Goal: Task Accomplishment & Management: Manage account settings

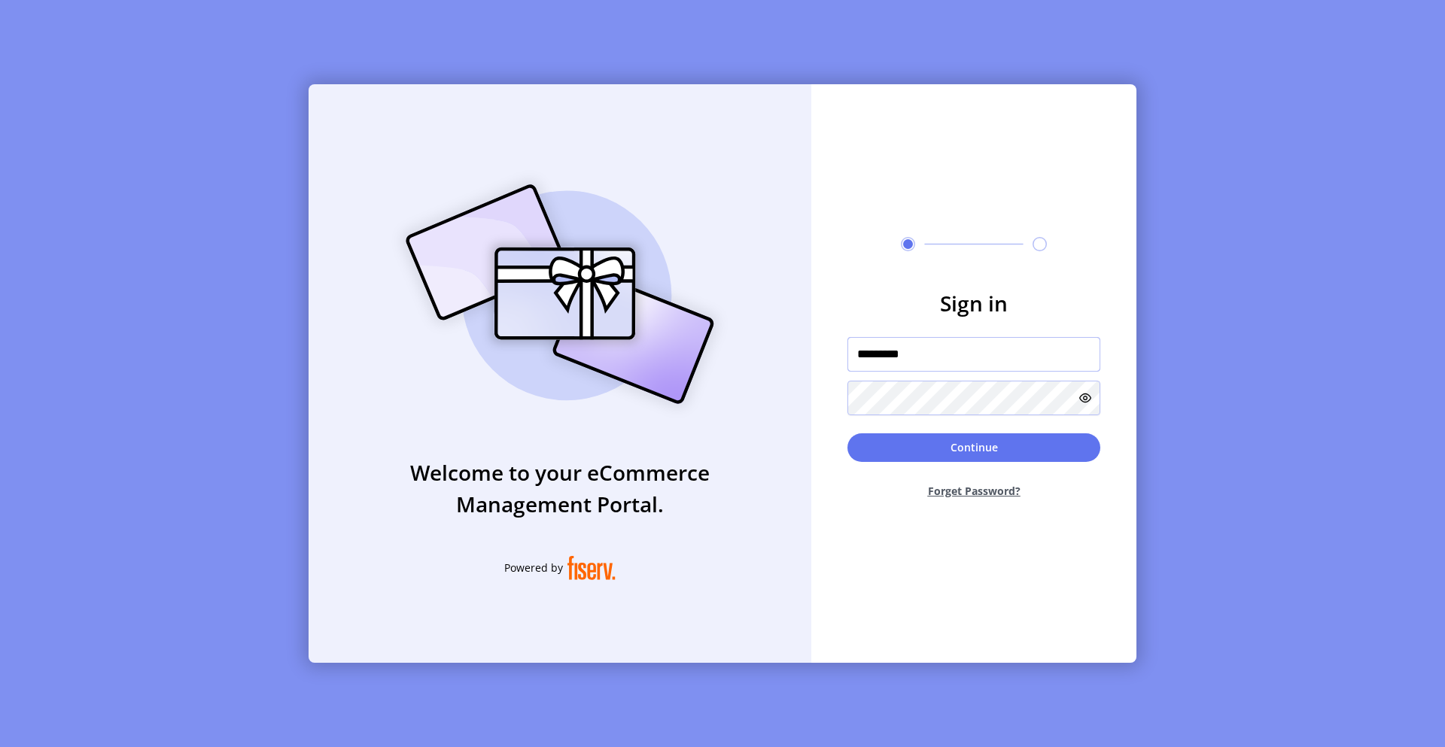
click at [906, 357] on input "*********" at bounding box center [973, 354] width 253 height 35
type input "**********"
click at [993, 457] on button "Continue" at bounding box center [973, 447] width 253 height 29
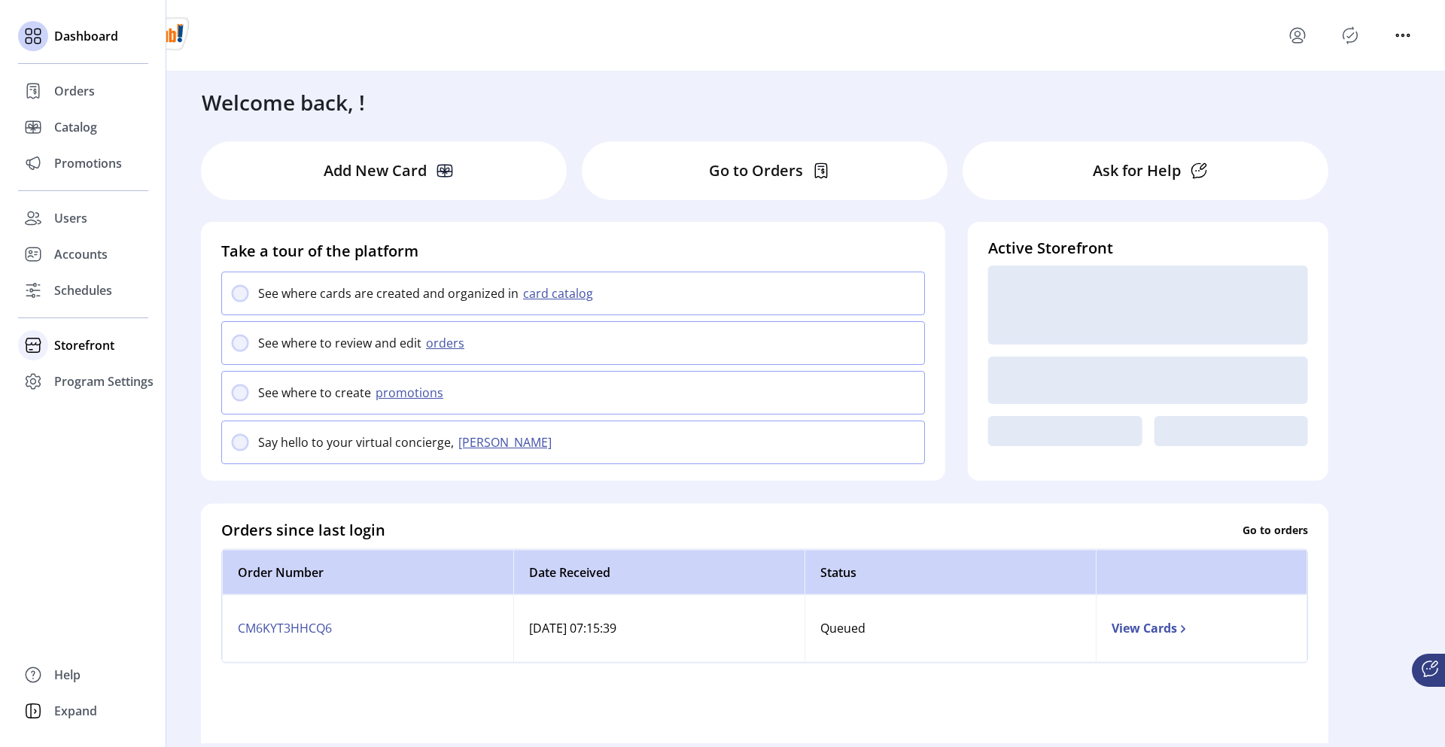
click at [66, 348] on span "Storefront" at bounding box center [84, 345] width 60 height 18
click at [75, 373] on span "Configuration" at bounding box center [93, 375] width 79 height 18
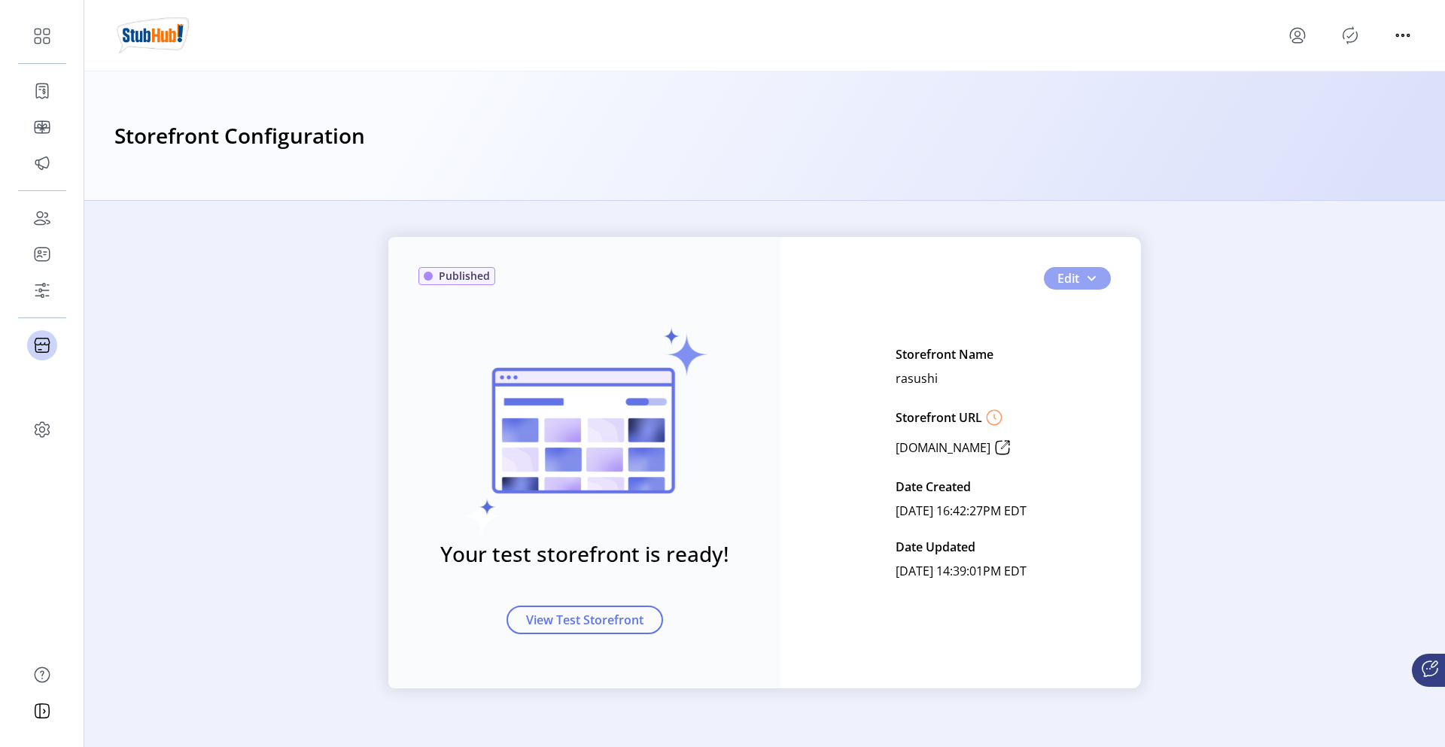
click at [1073, 281] on span "Edit" at bounding box center [1068, 278] width 22 height 18
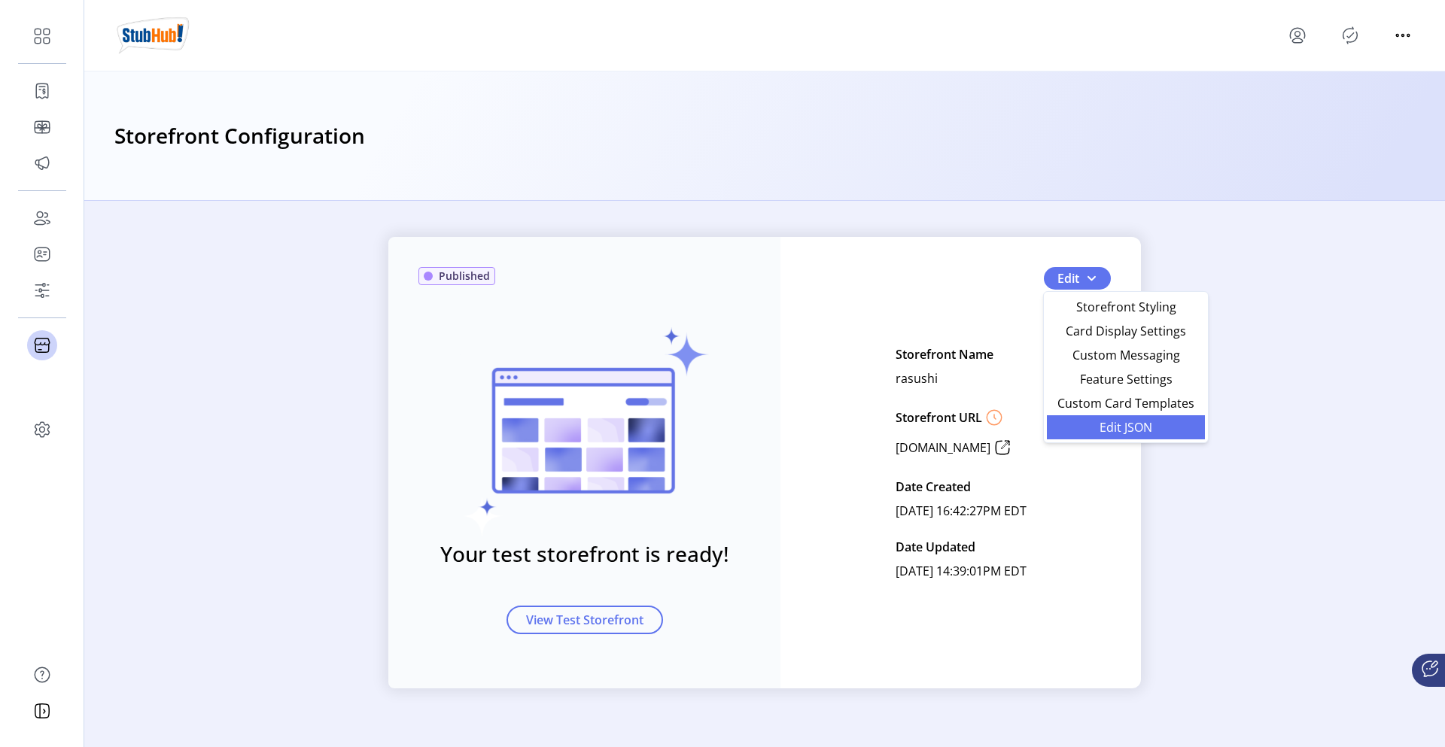
click at [1110, 430] on span "Edit JSON" at bounding box center [1126, 427] width 140 height 12
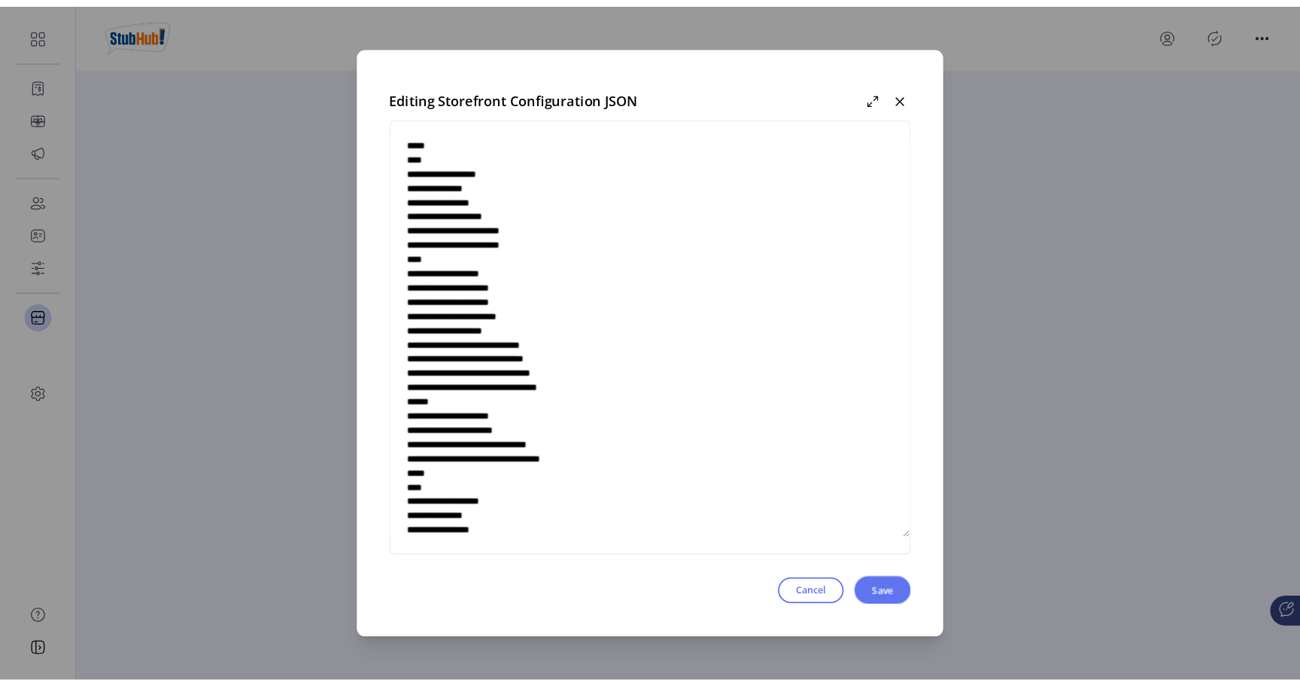
scroll to position [4888, 0]
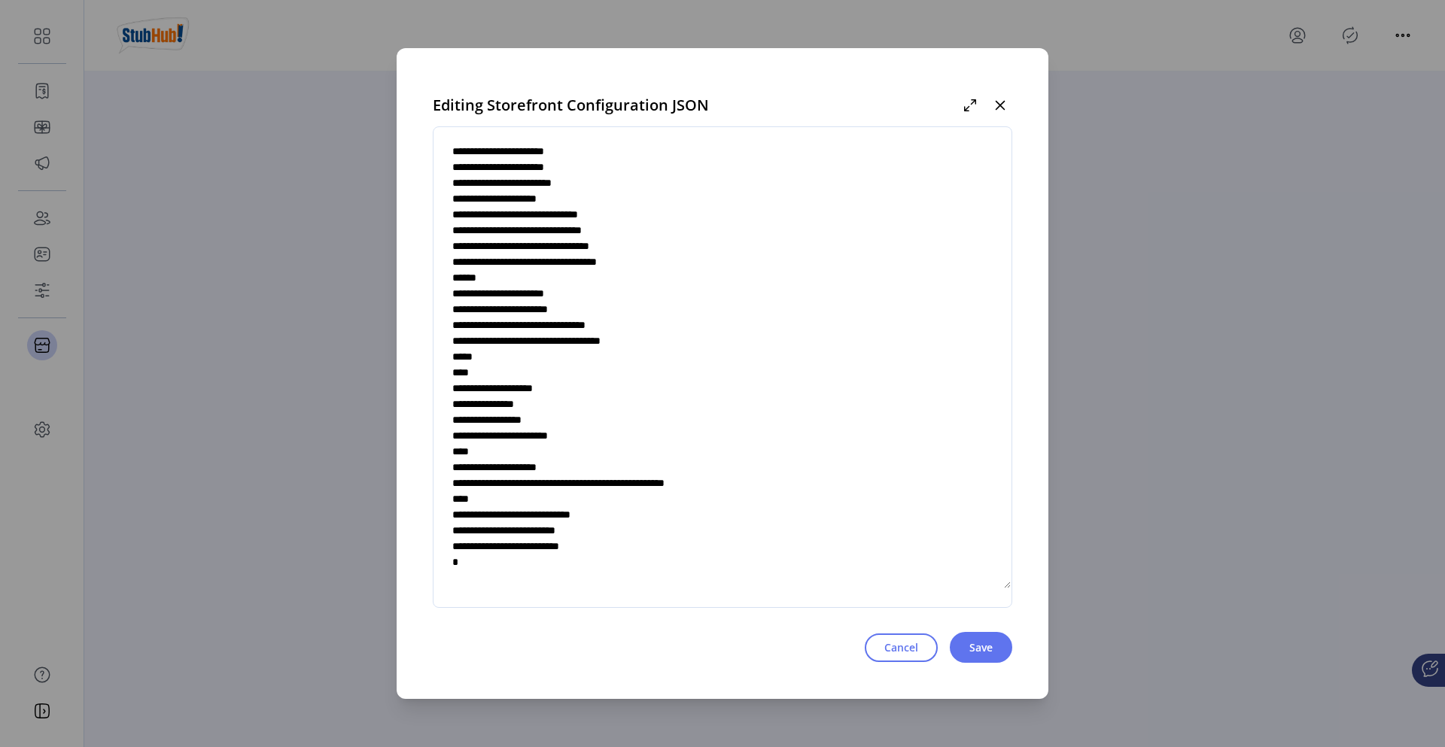
click at [634, 516] on textarea at bounding box center [722, 367] width 578 height 444
click at [632, 513] on textarea at bounding box center [722, 367] width 578 height 444
type textarea "**********"
click at [981, 655] on button "Save" at bounding box center [981, 647] width 62 height 31
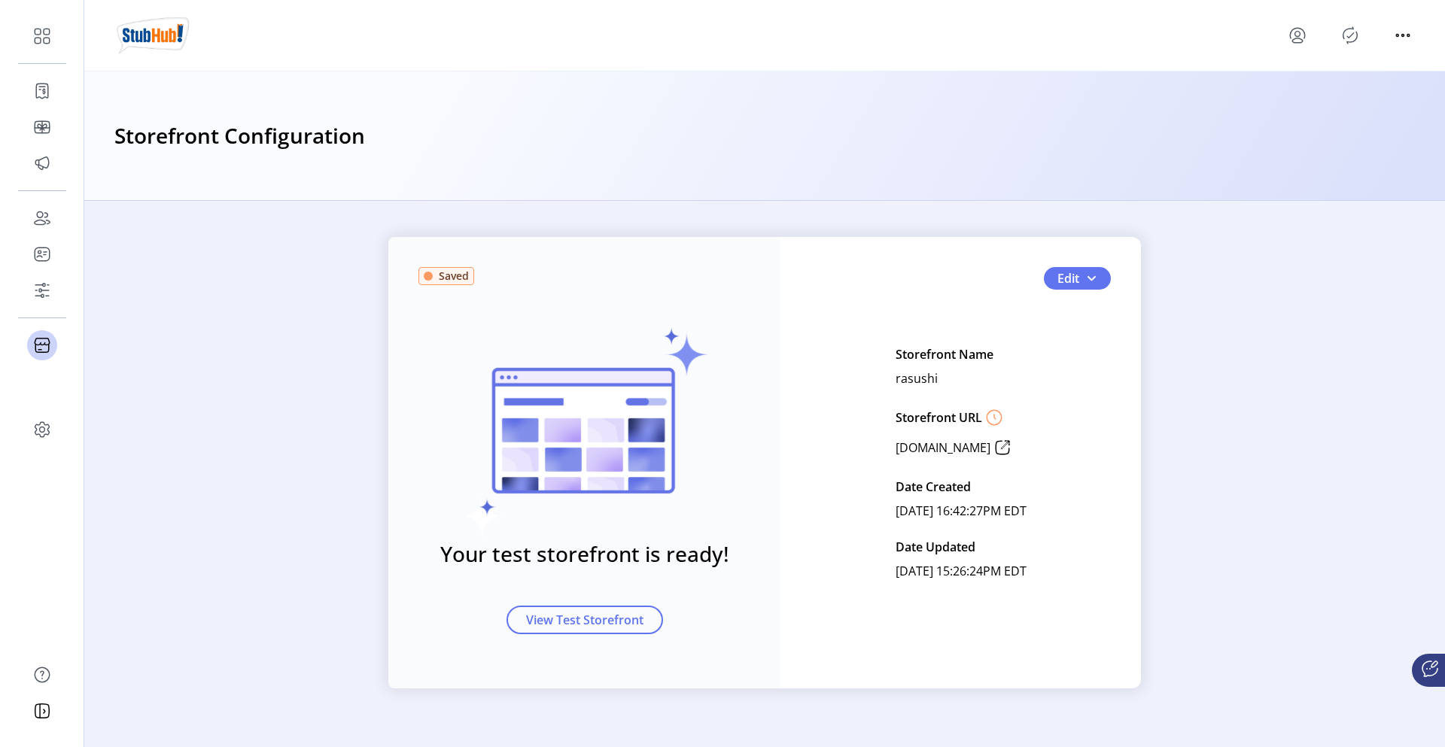
click at [1352, 40] on icon "Publisher Panel" at bounding box center [1350, 35] width 24 height 24
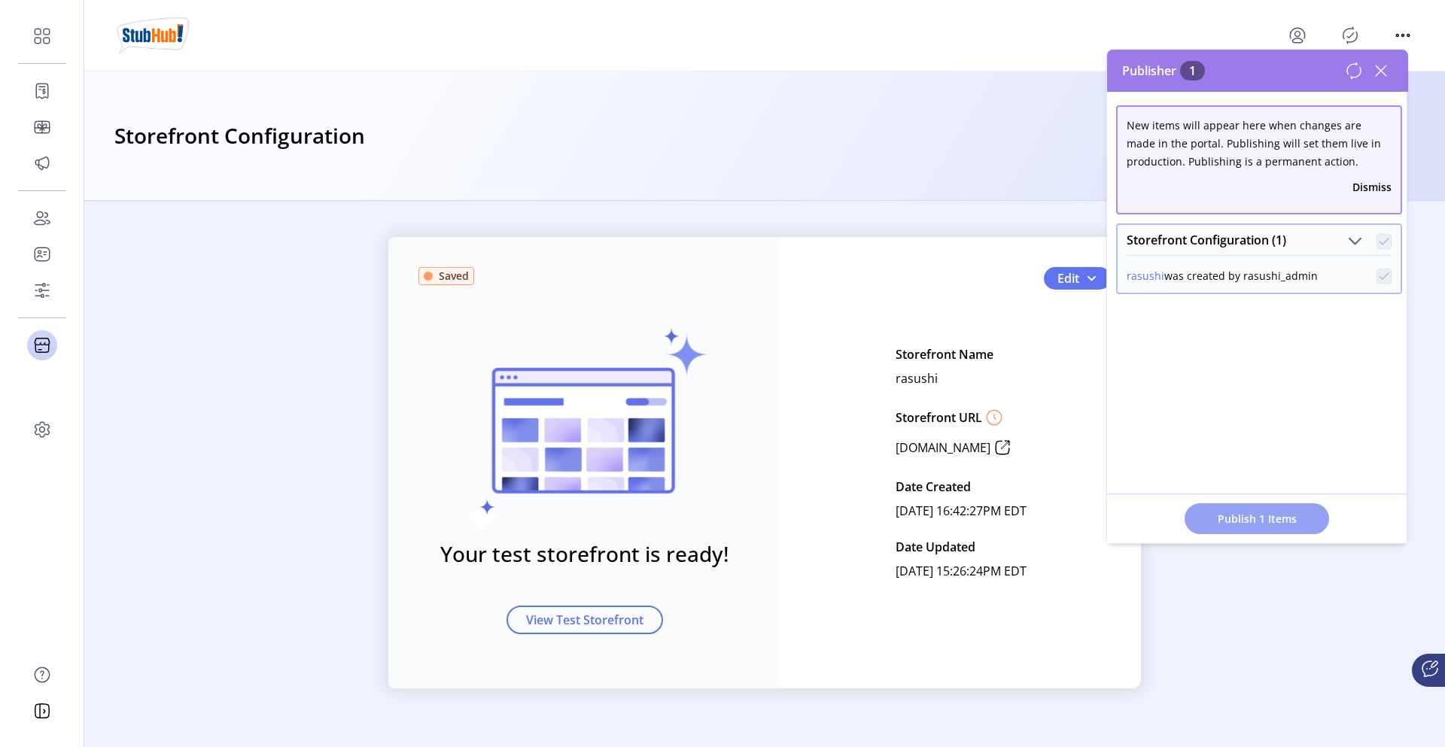
click at [1273, 517] on span "Publish 1 Items" at bounding box center [1256, 519] width 105 height 16
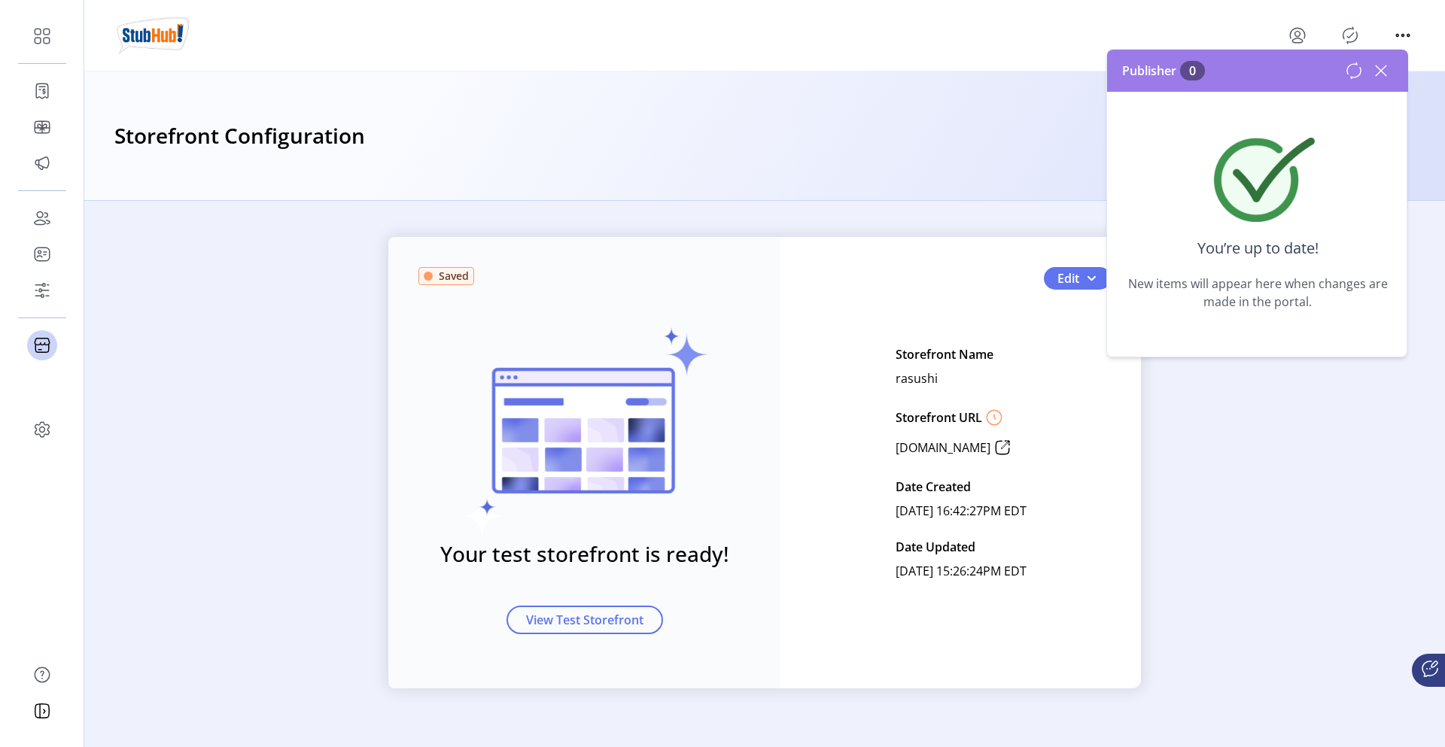
click at [1388, 74] on icon at bounding box center [1381, 71] width 24 height 24
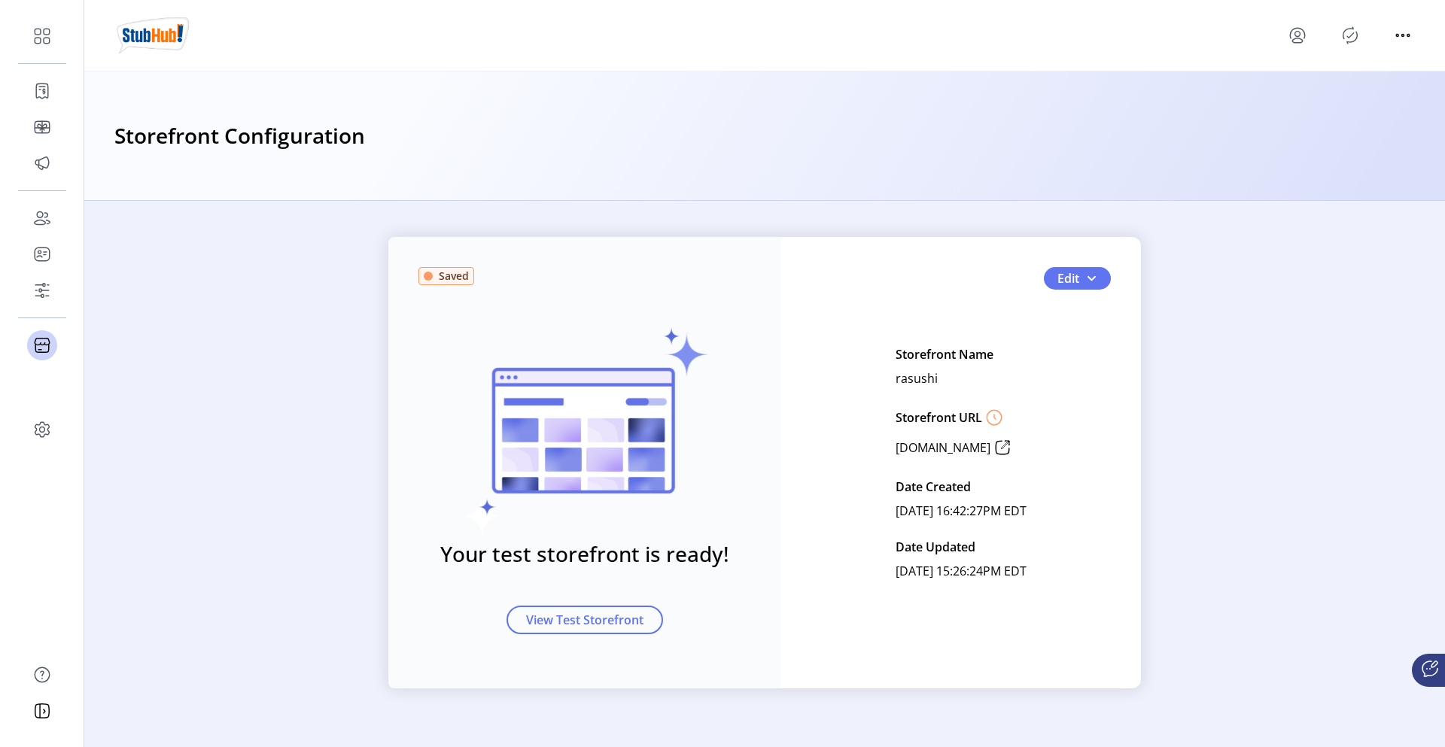
click at [1300, 35] on icon "menu" at bounding box center [1297, 35] width 24 height 24
click at [1307, 88] on link "Sign Out" at bounding box center [1351, 95] width 131 height 24
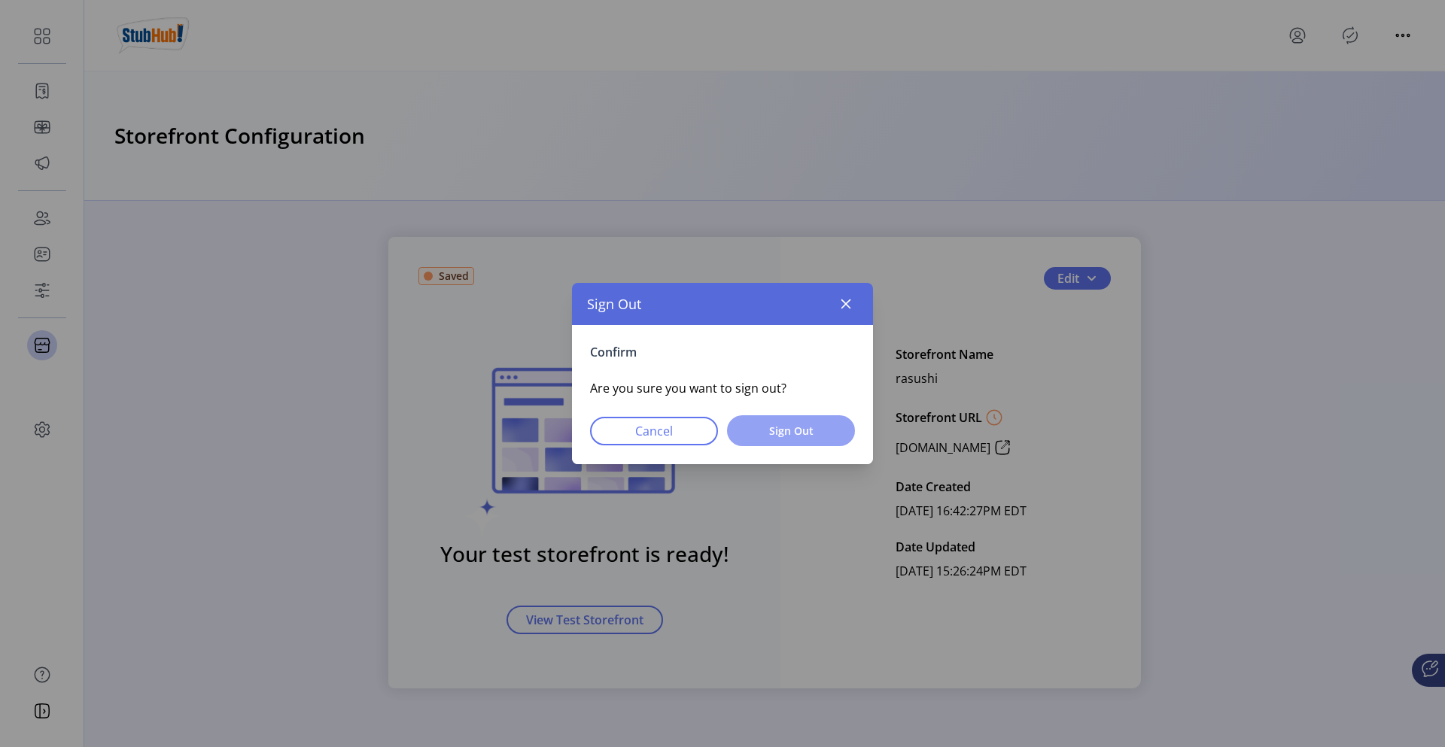
click at [784, 421] on button "Sign Out" at bounding box center [791, 430] width 128 height 31
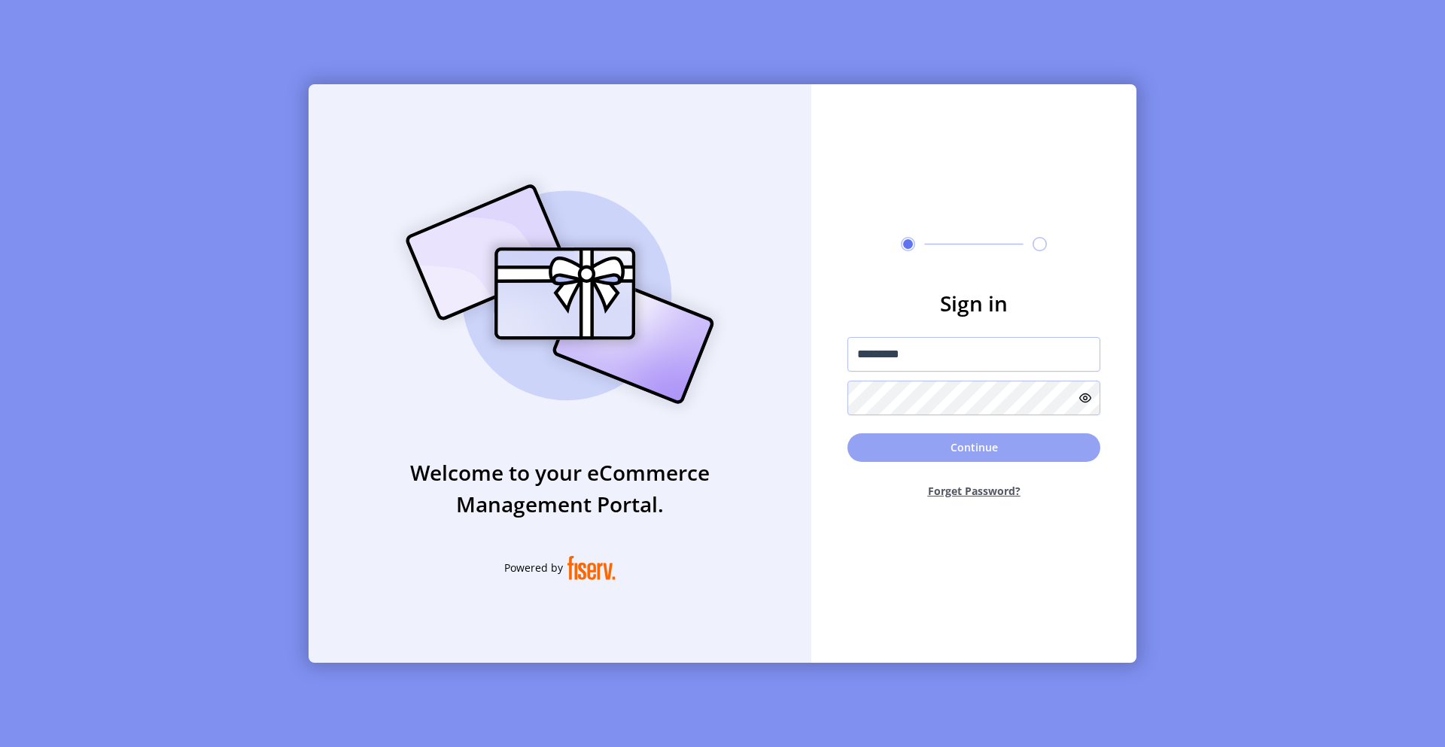
click at [938, 439] on button "Continue" at bounding box center [973, 447] width 253 height 29
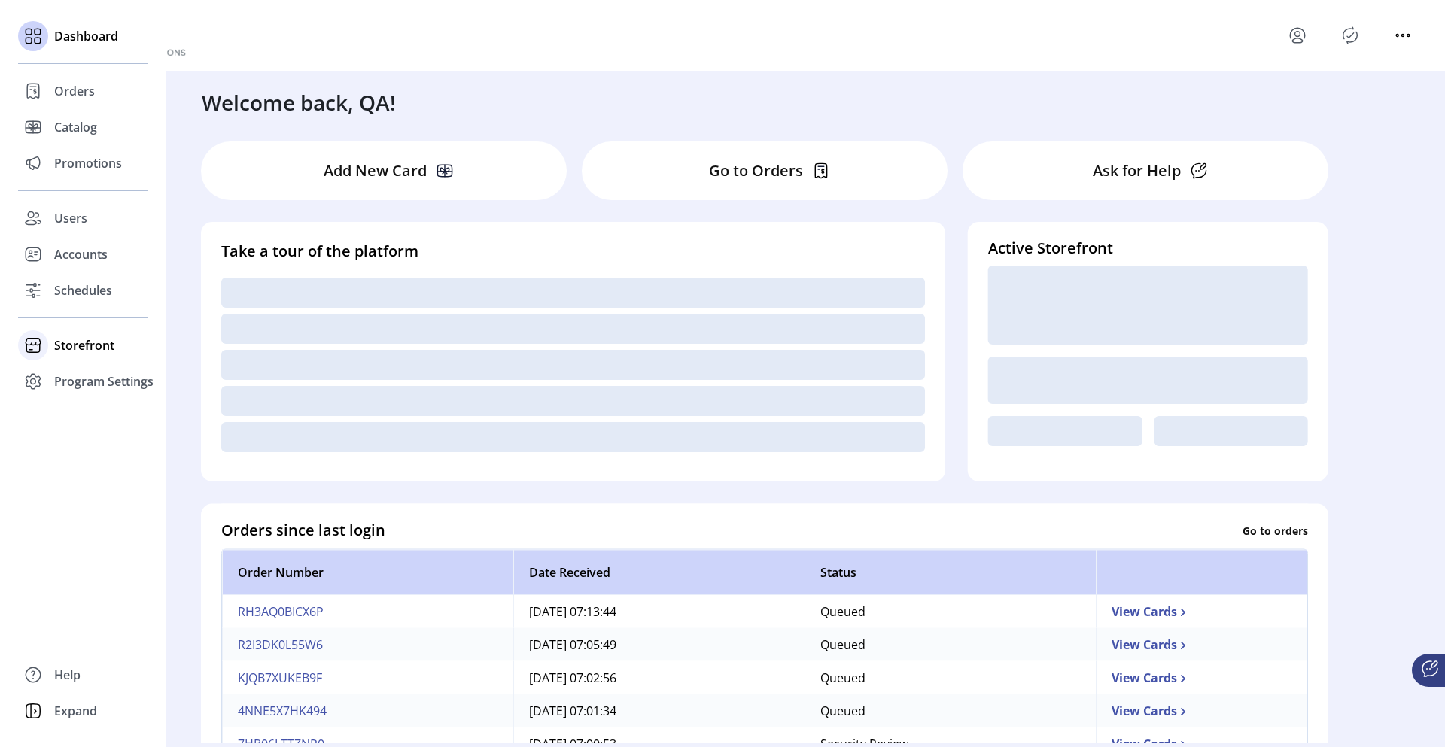
click at [85, 351] on span "Storefront" at bounding box center [84, 345] width 60 height 18
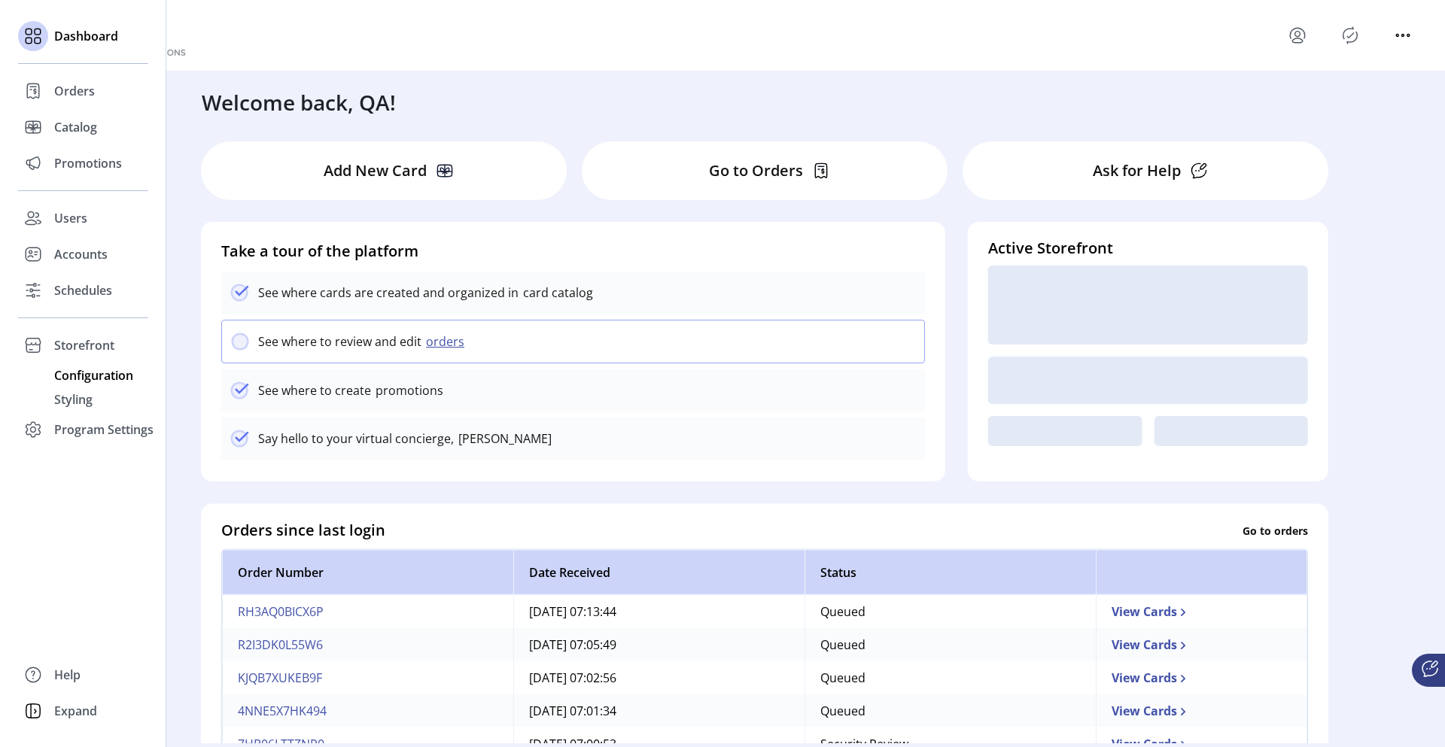
click at [93, 379] on span "Configuration" at bounding box center [93, 375] width 79 height 18
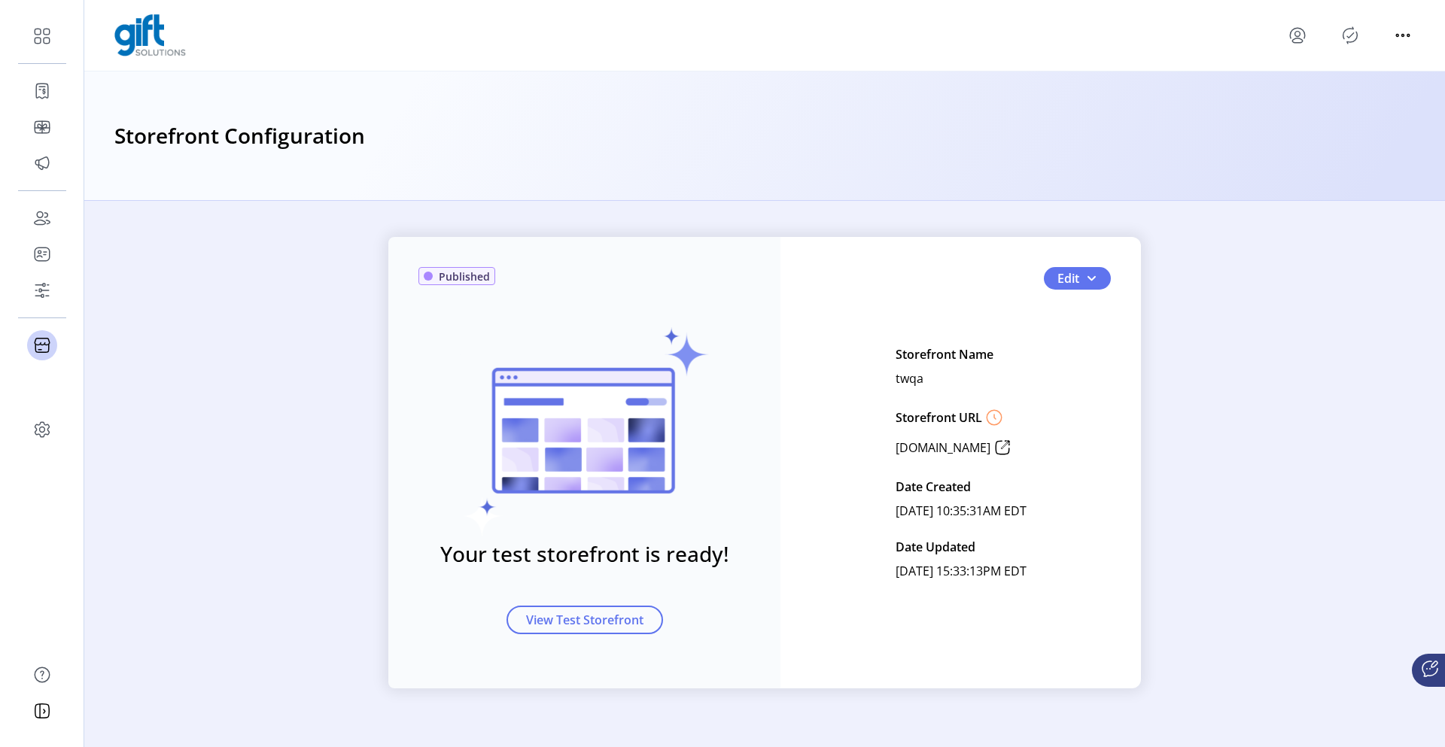
click at [1295, 35] on icon "menu" at bounding box center [1297, 34] width 5 height 5
click at [1301, 90] on span "Sign Out" at bounding box center [1351, 95] width 113 height 12
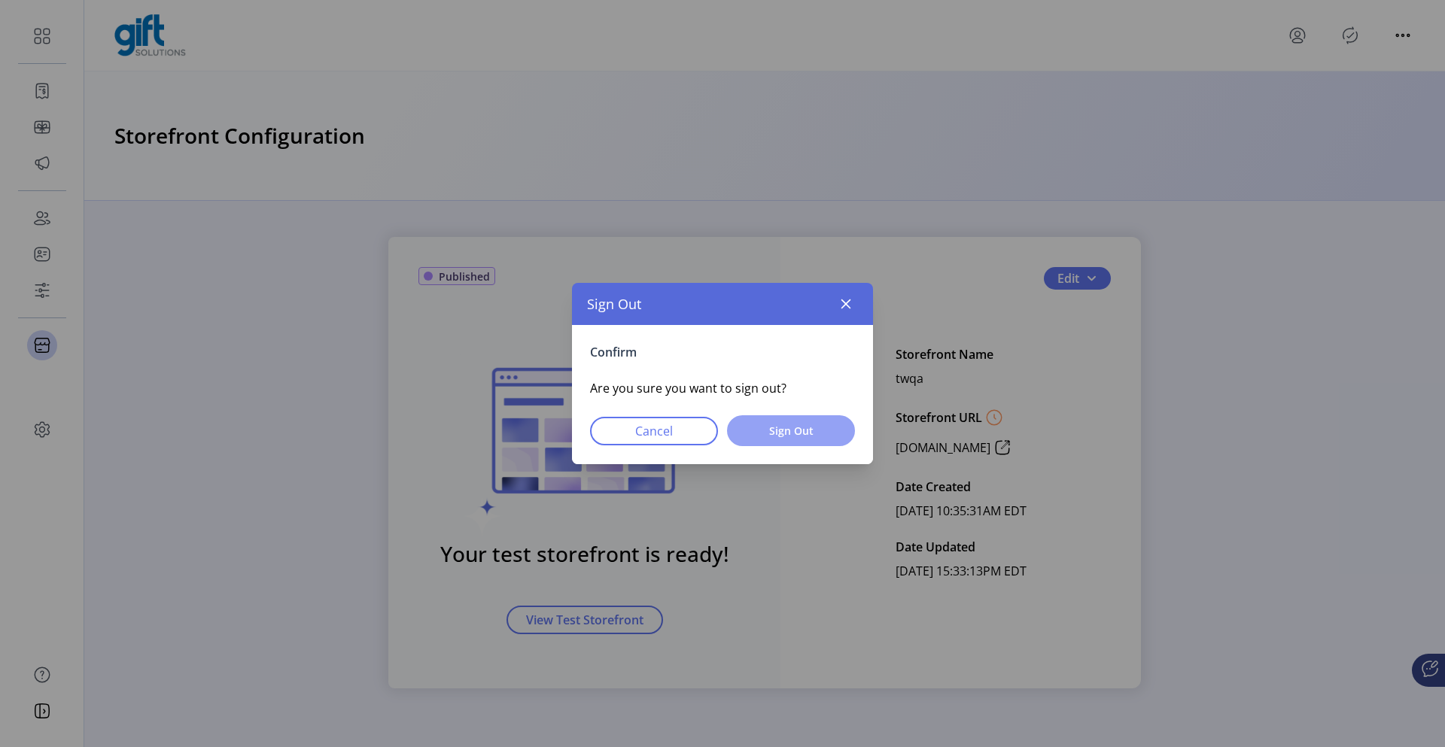
click at [827, 416] on button "Sign Out" at bounding box center [791, 430] width 128 height 31
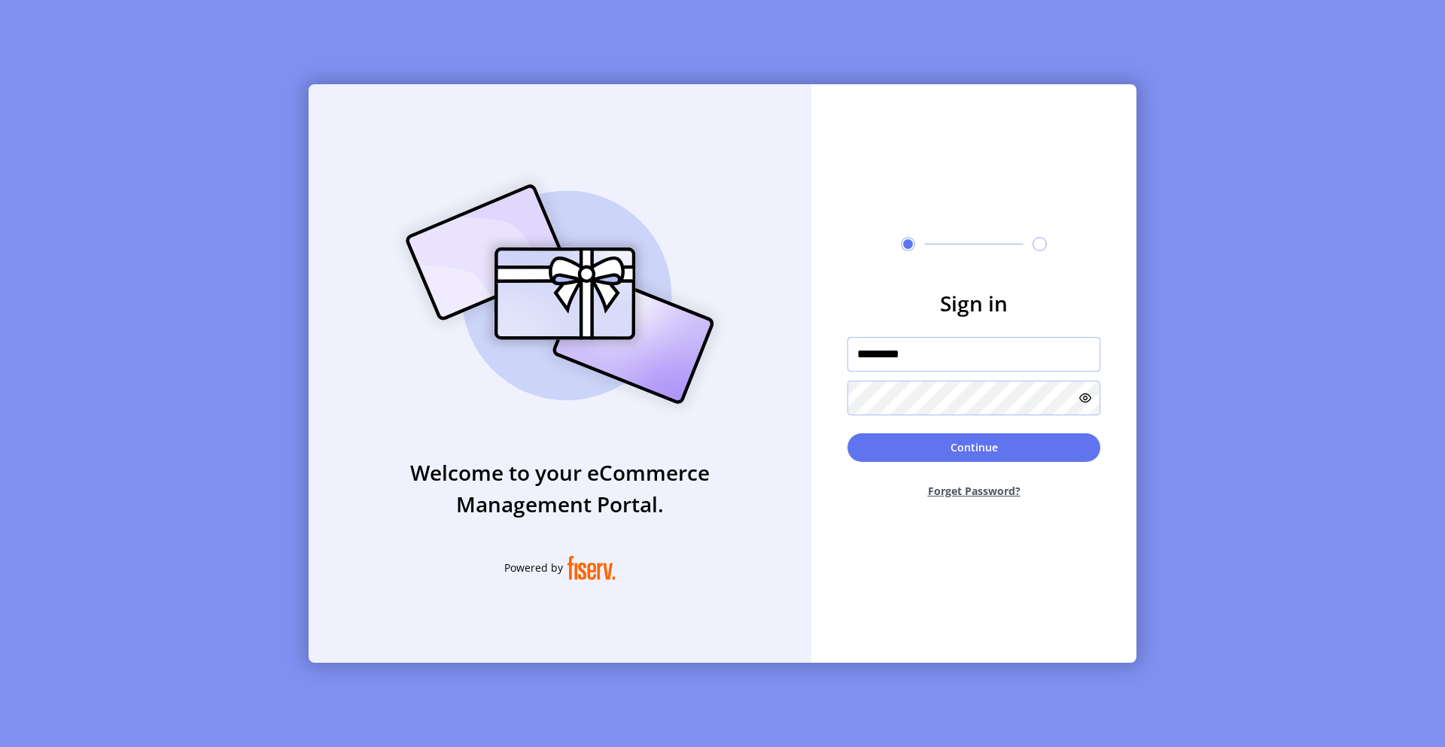
click at [917, 346] on input "*********" at bounding box center [973, 354] width 253 height 35
type input "**********"
click at [960, 441] on button "Continue" at bounding box center [973, 447] width 253 height 29
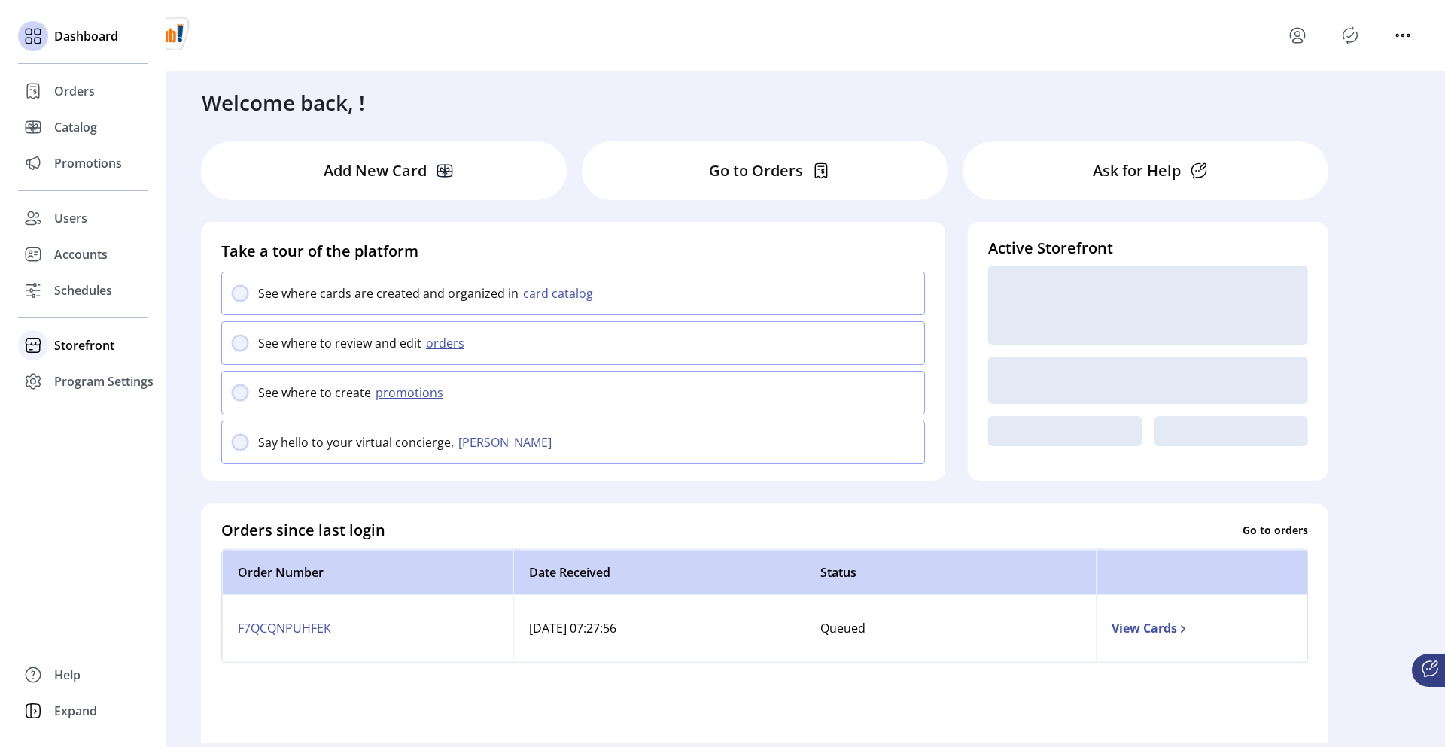
click at [52, 347] on div "Storefront" at bounding box center [83, 345] width 130 height 36
click at [64, 371] on span "Configuration" at bounding box center [93, 375] width 79 height 18
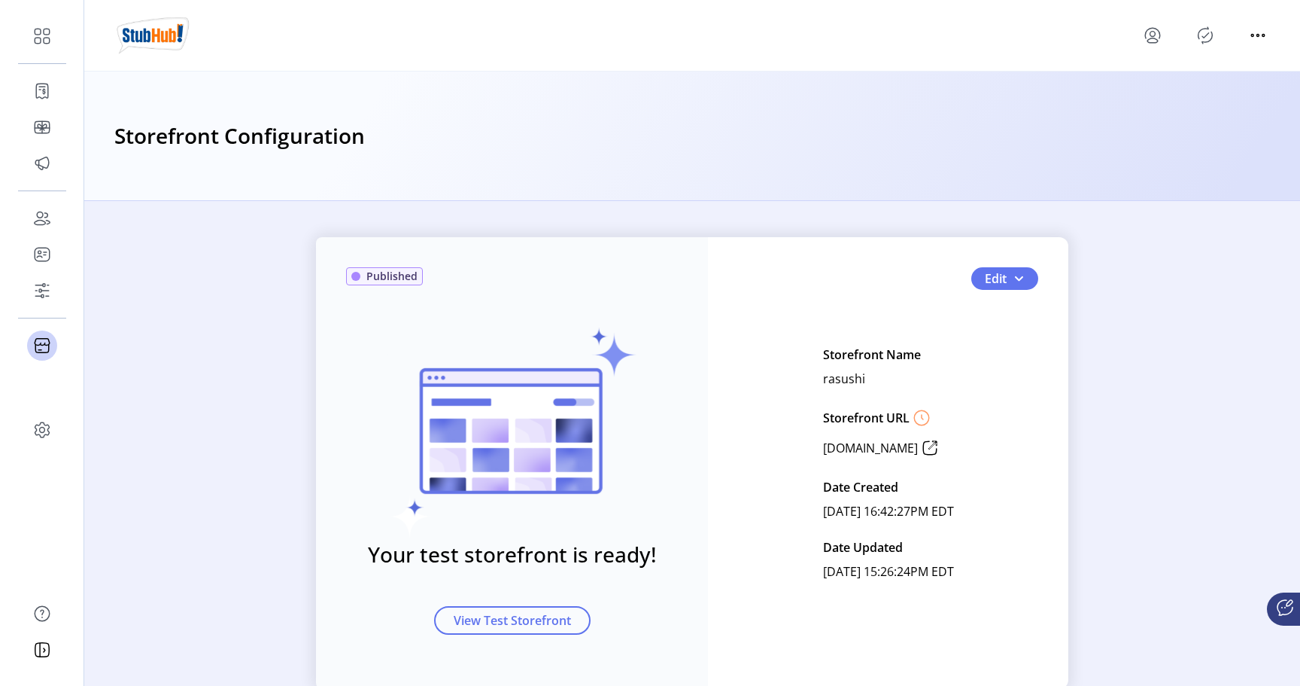
click at [1148, 37] on icon "menu" at bounding box center [1153, 35] width 24 height 24
click at [1162, 92] on span "Sign Out" at bounding box center [1207, 95] width 113 height 12
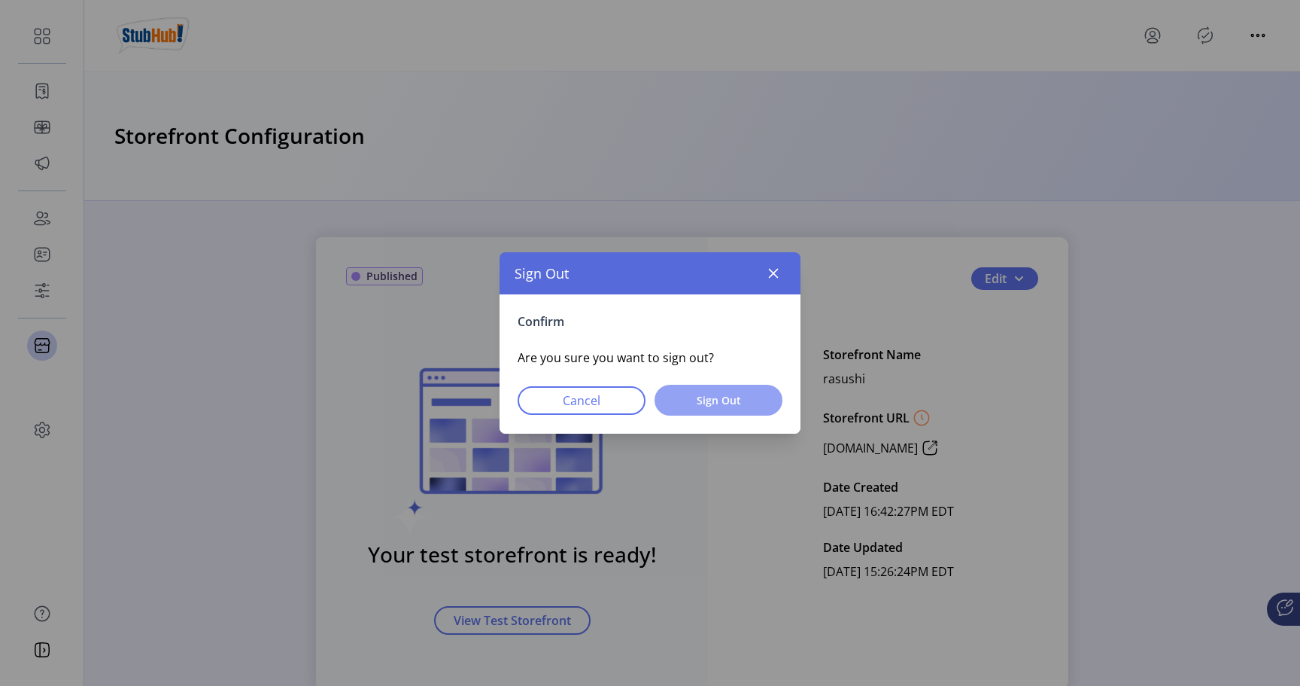
click at [727, 398] on span "Sign Out" at bounding box center [718, 400] width 89 height 16
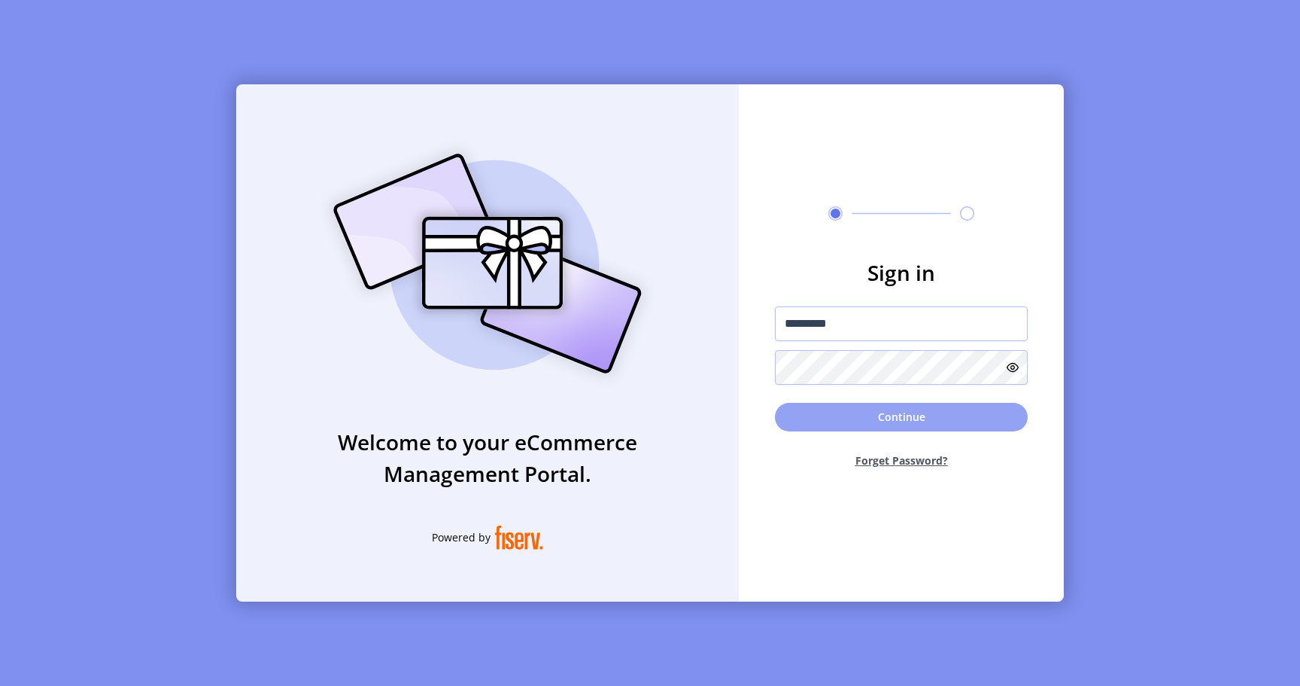
click at [843, 418] on button "Continue" at bounding box center [901, 417] width 253 height 29
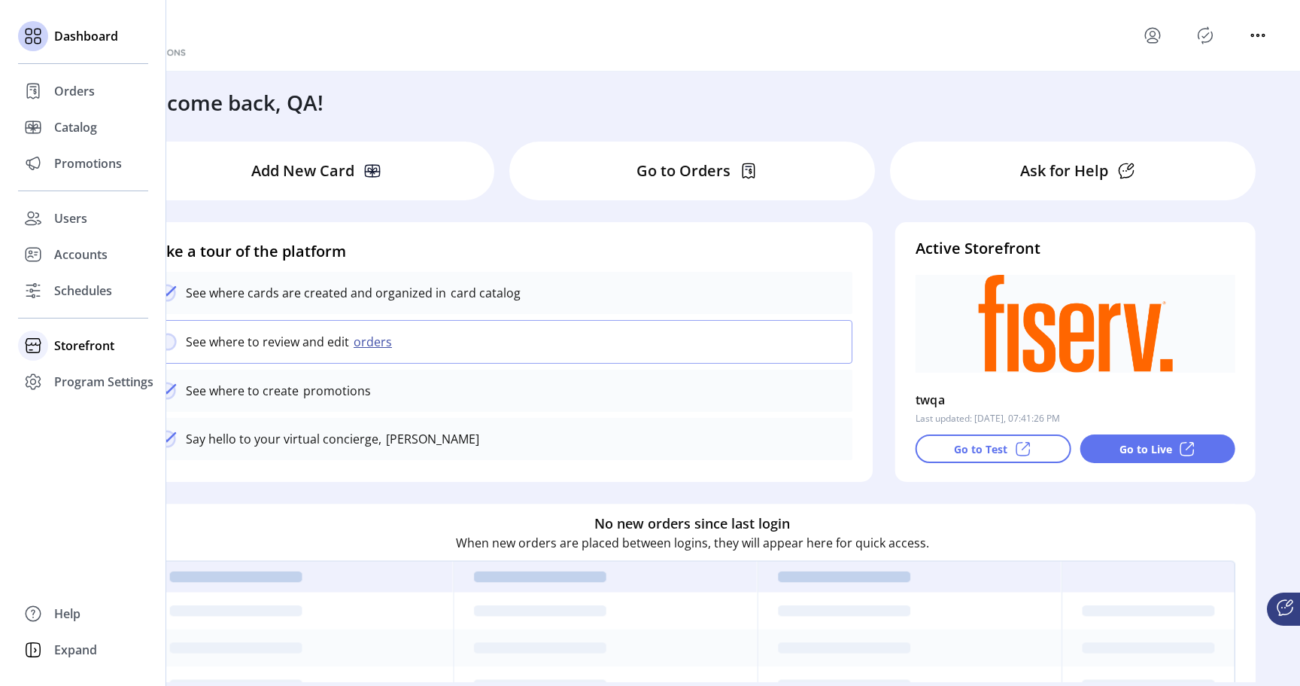
click at [42, 345] on icon at bounding box center [33, 345] width 24 height 24
click at [67, 374] on span "Configuration" at bounding box center [93, 375] width 79 height 18
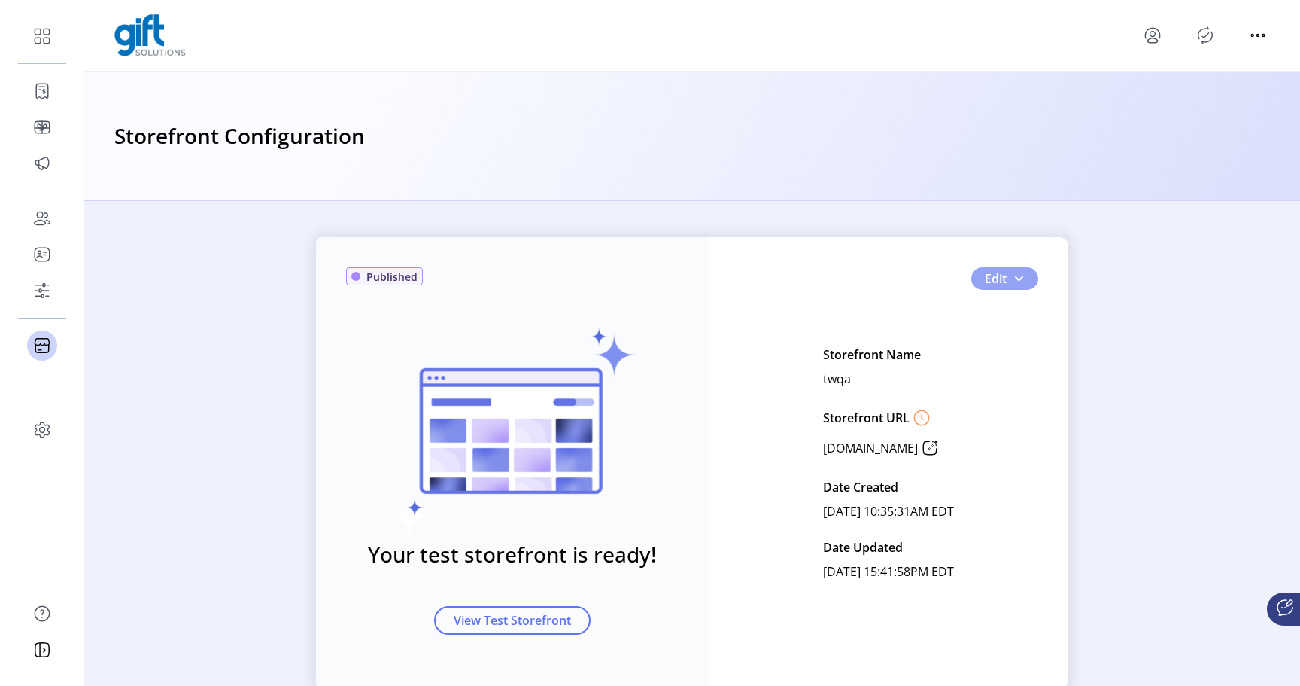
click at [1003, 275] on button "Edit" at bounding box center [1005, 278] width 67 height 23
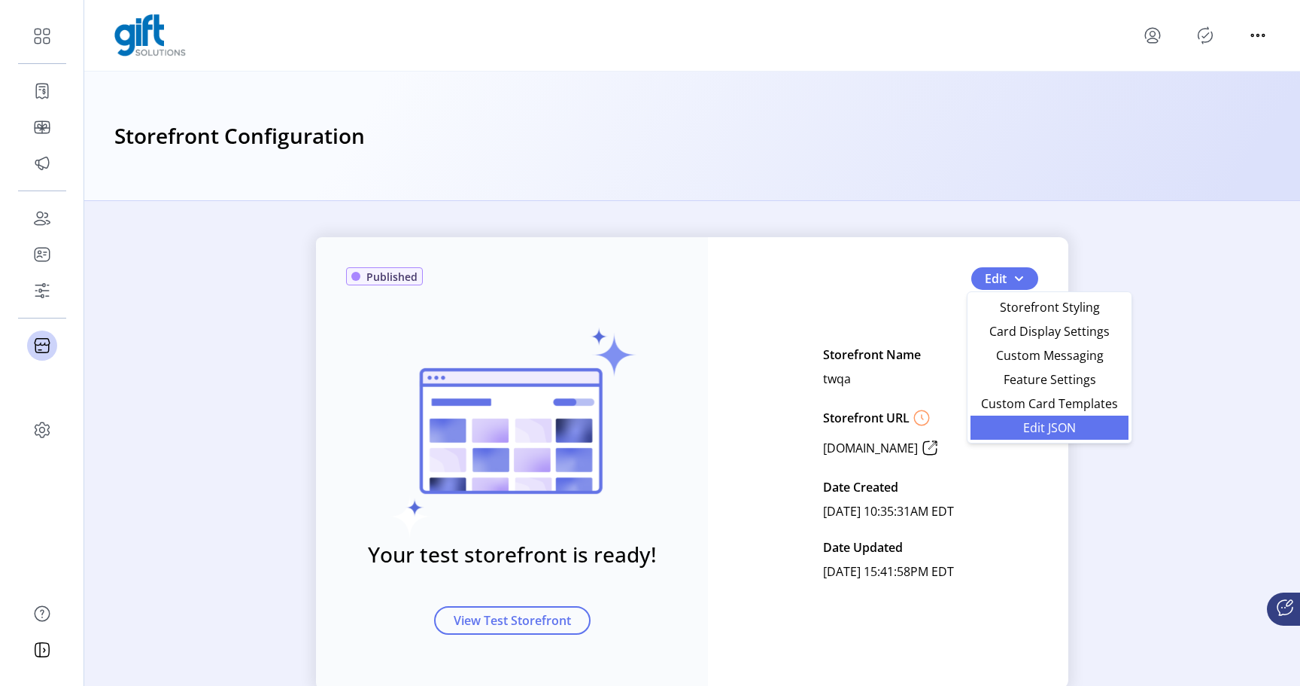
click at [1026, 424] on span "Edit JSON" at bounding box center [1050, 427] width 140 height 12
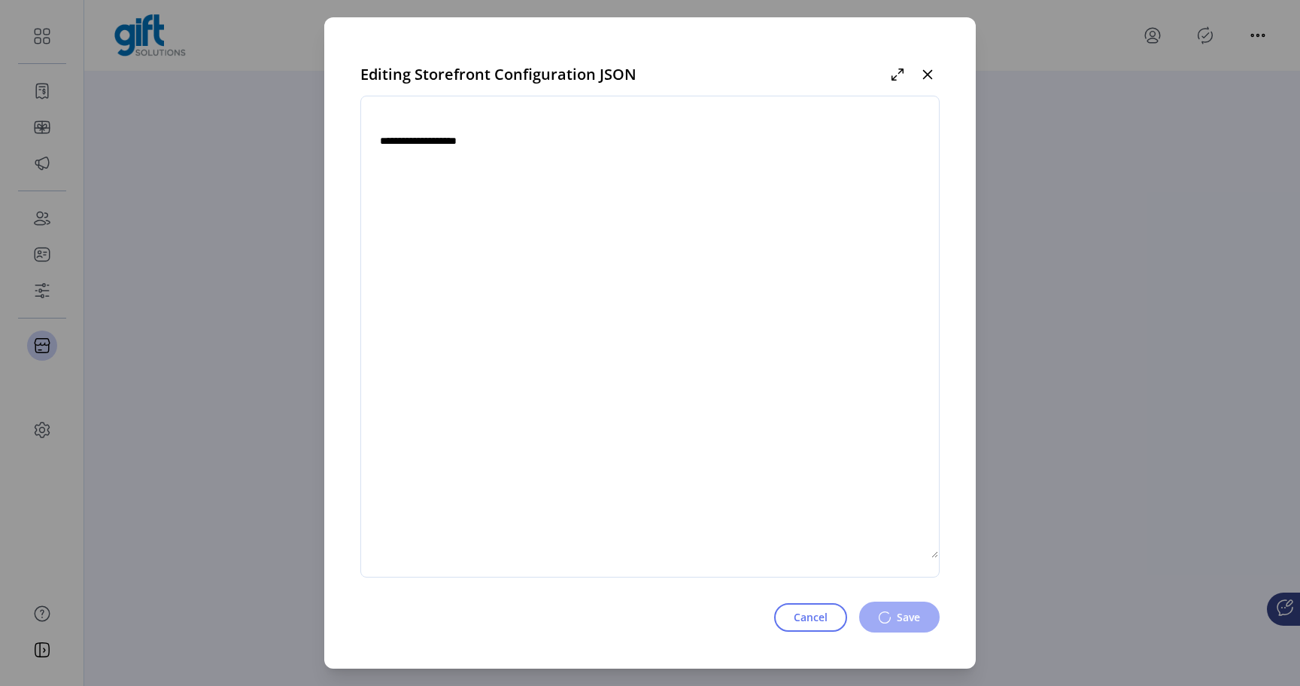
type textarea "**********"
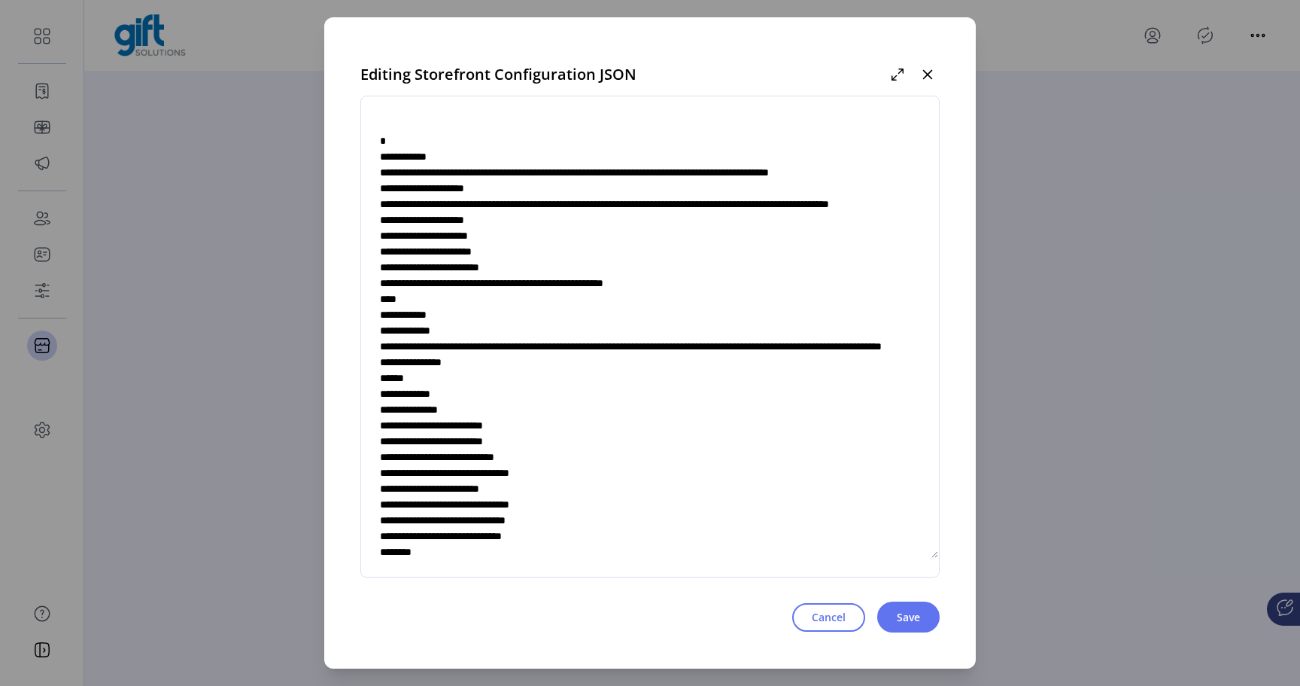
click at [765, 293] on textarea at bounding box center [650, 336] width 578 height 444
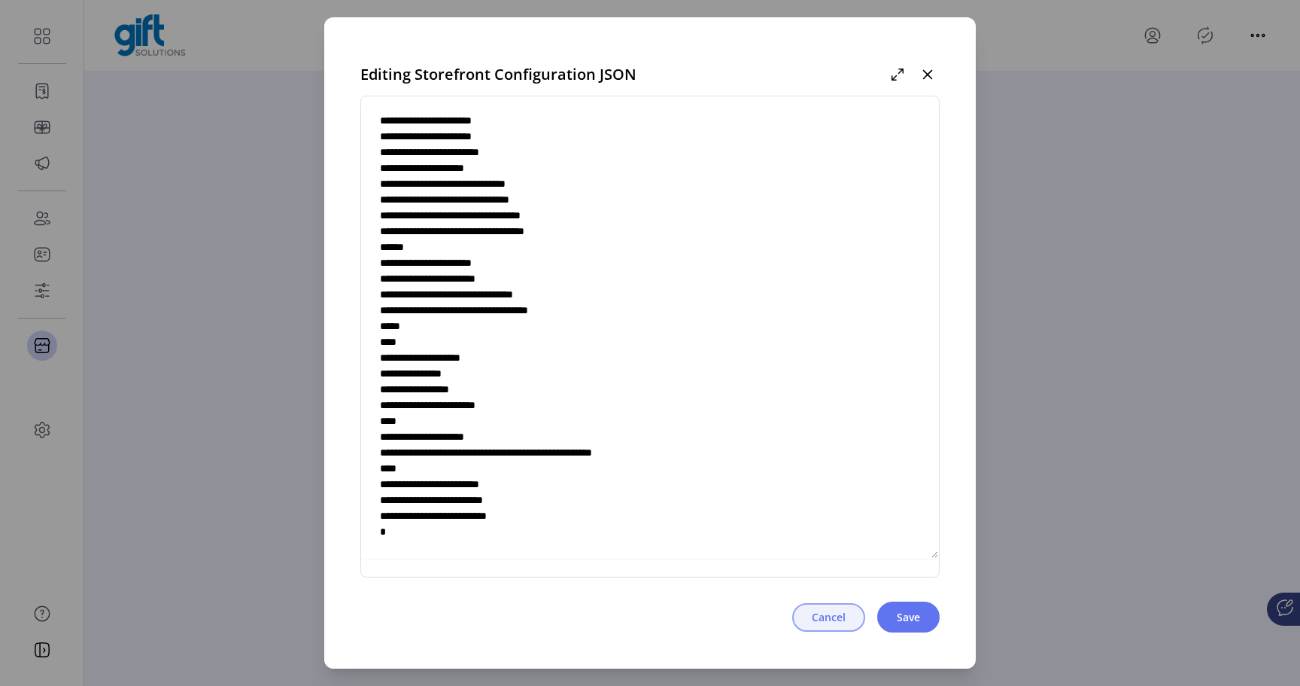
click at [806, 616] on button "Cancel" at bounding box center [828, 617] width 73 height 29
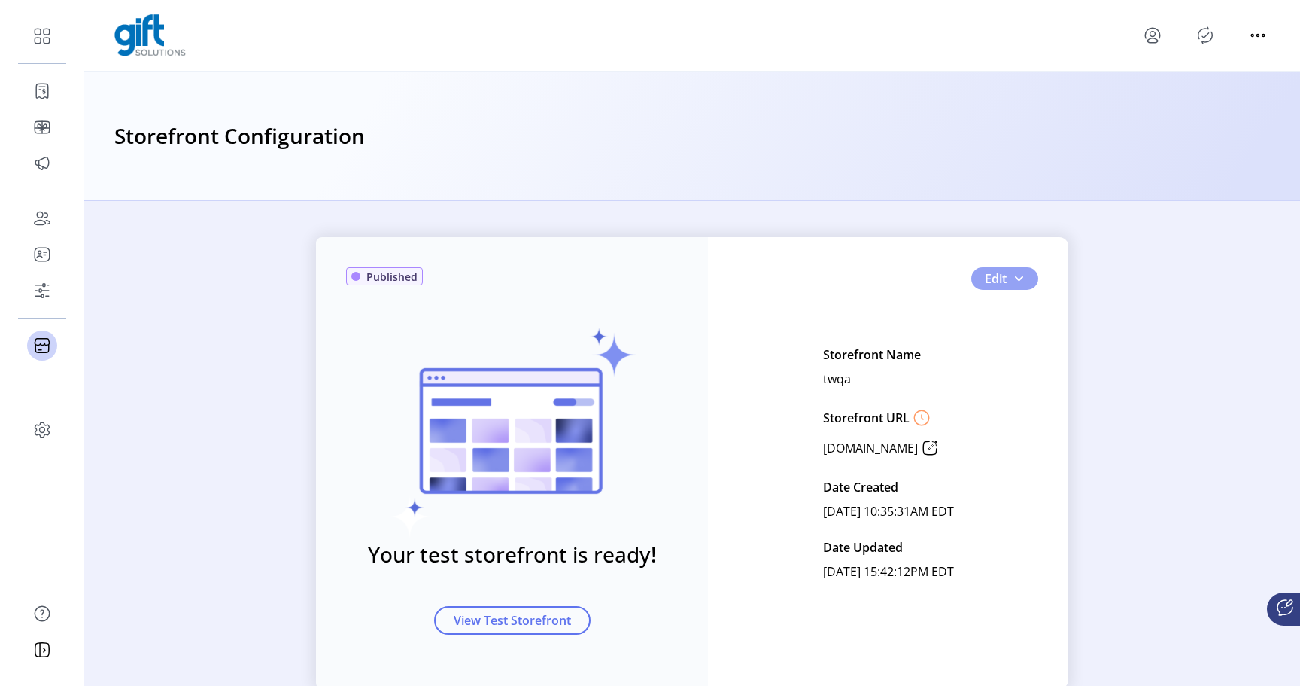
click at [1017, 281] on span "button" at bounding box center [1019, 278] width 12 height 12
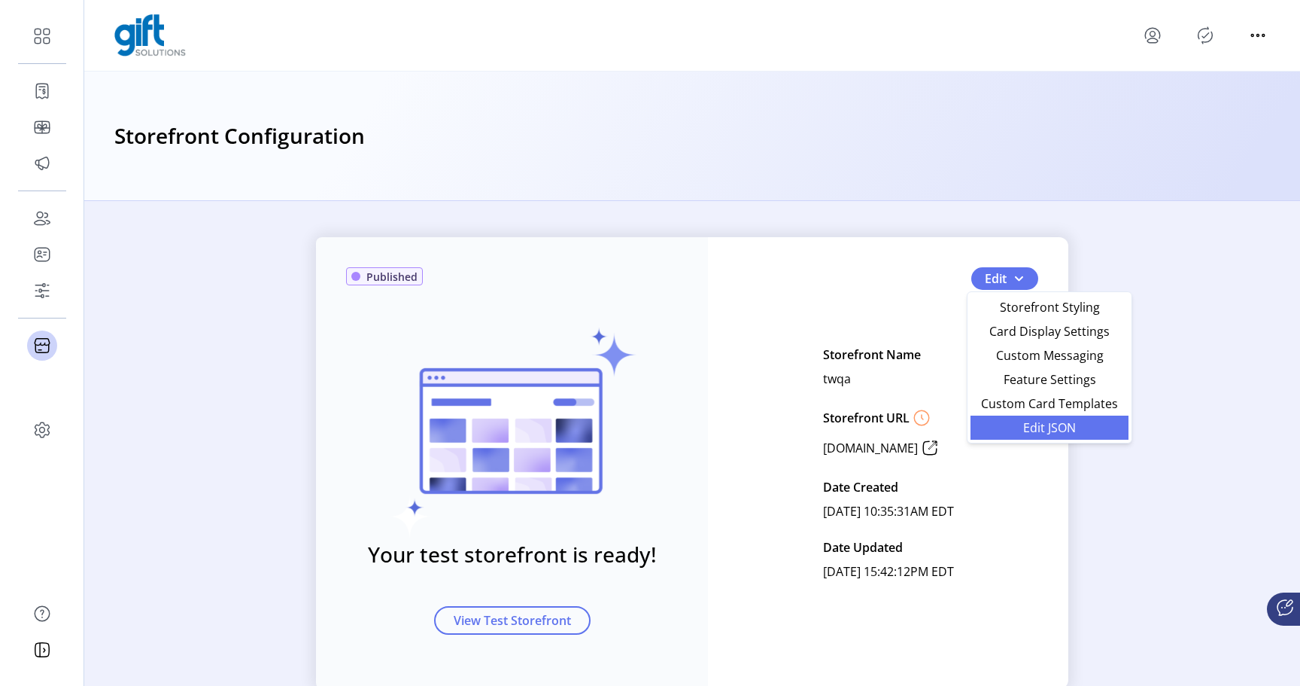
click at [1030, 430] on span "Edit JSON" at bounding box center [1050, 427] width 140 height 12
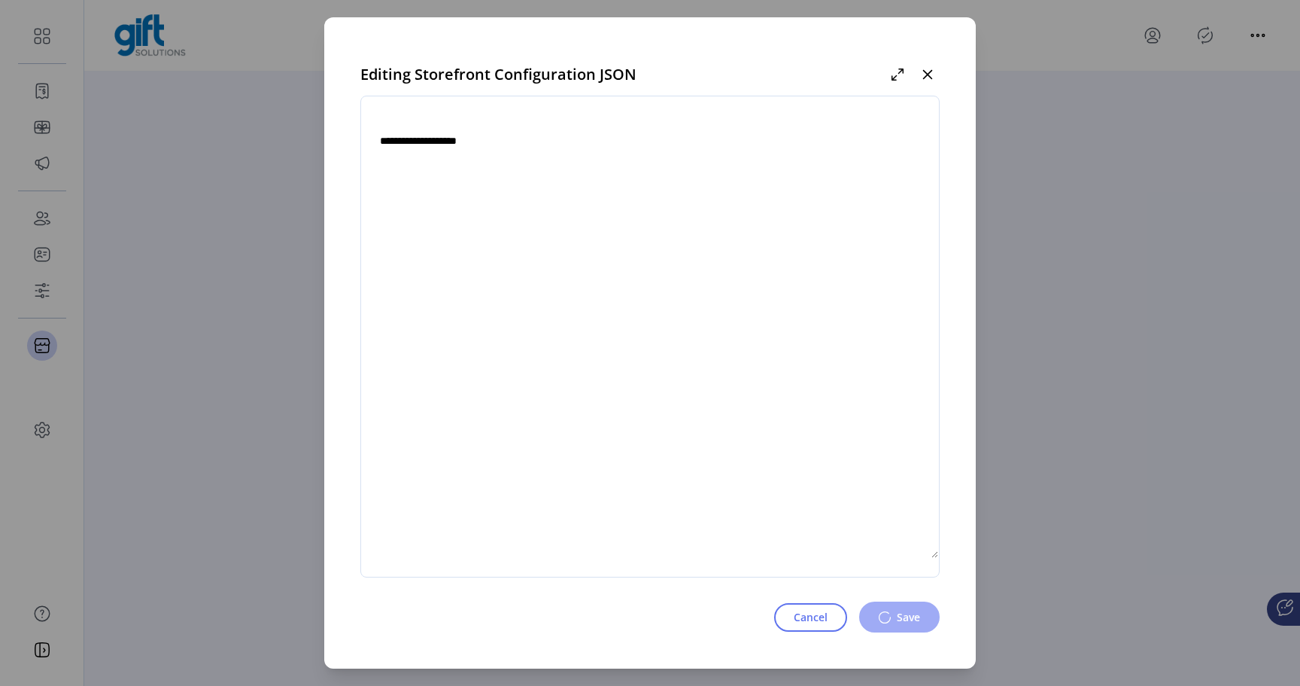
type textarea "**********"
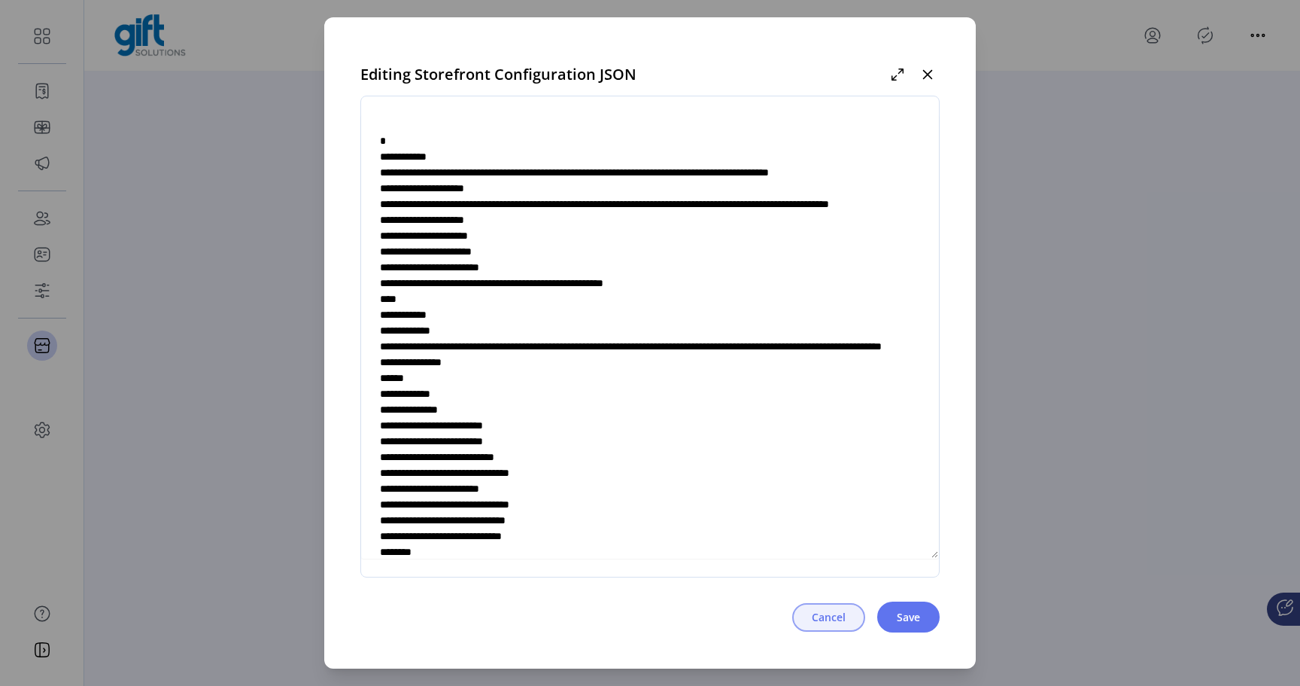
click at [828, 623] on span "Cancel" at bounding box center [829, 617] width 34 height 16
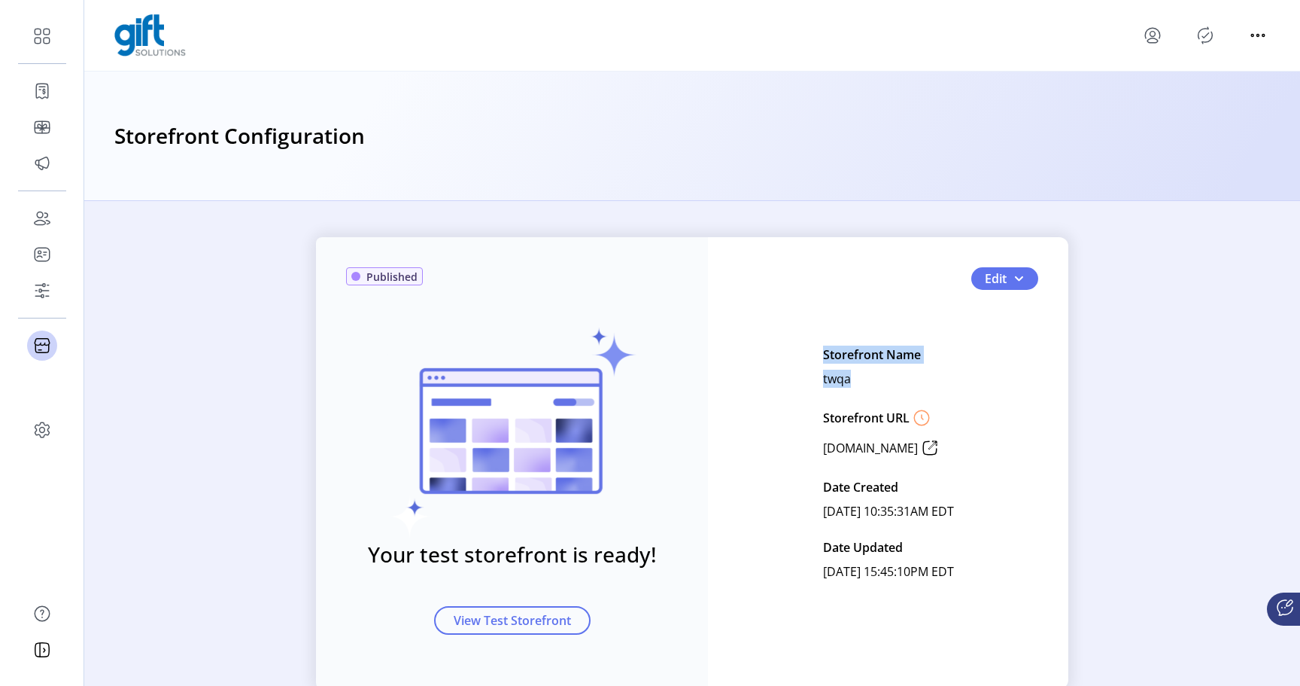
drag, startPoint x: 793, startPoint y: 355, endPoint x: 823, endPoint y: 372, distance: 34.4
click at [823, 372] on div "Storefront Name twqa Storefront URL [DOMAIN_NAME] Date Created [DATE] 10:35:31A…" at bounding box center [888, 462] width 131 height 241
click at [823, 379] on p "twqa" at bounding box center [837, 378] width 28 height 24
drag, startPoint x: 823, startPoint y: 380, endPoint x: 795, endPoint y: 359, distance: 35.5
click at [823, 358] on div "Storefront Name twqa Storefront URL [DOMAIN_NAME] Date Created [DATE] 10:35:31A…" at bounding box center [888, 462] width 131 height 241
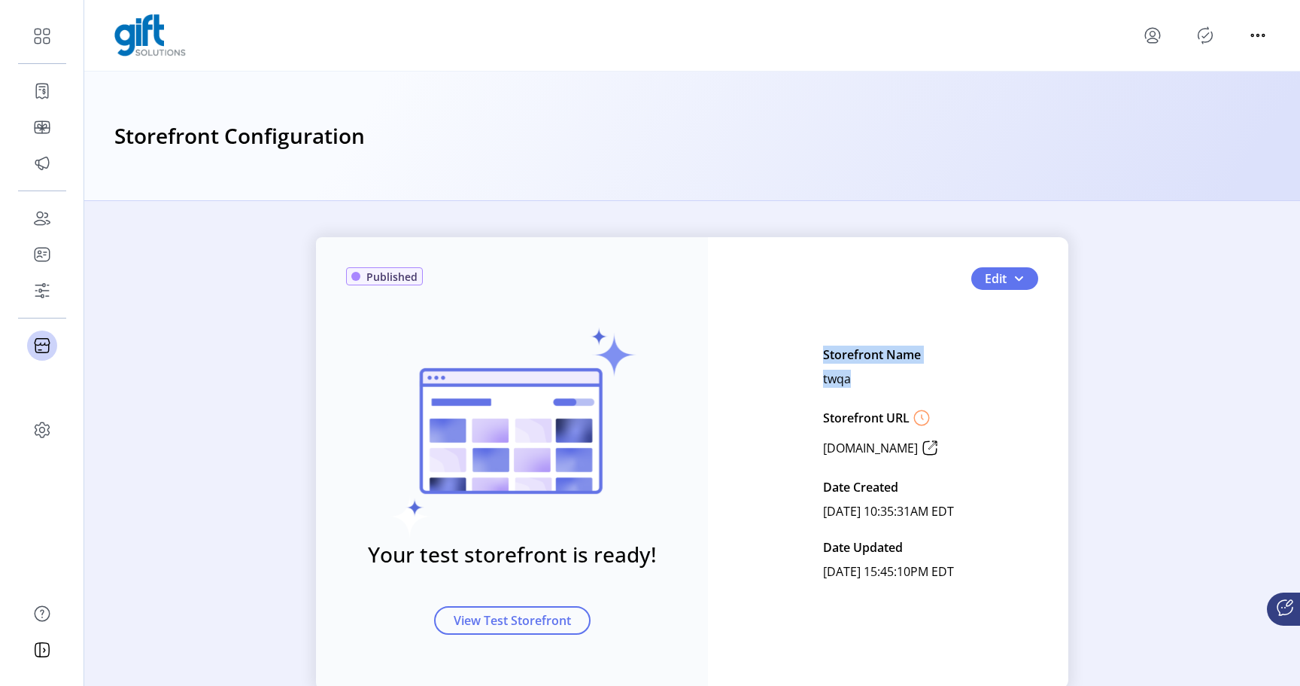
click at [826, 373] on div "Storefront Name twqa Storefront URL [DOMAIN_NAME] Date Created [DATE] 10:35:31A…" at bounding box center [888, 462] width 131 height 241
drag, startPoint x: 825, startPoint y: 379, endPoint x: 789, endPoint y: 356, distance: 42.4
click at [789, 355] on div "Edit Storefront Name twqa Storefront URL [DOMAIN_NAME] Date Created [DATE] 10:3…" at bounding box center [888, 462] width 300 height 241
